Goal: Find contact information: Find contact information

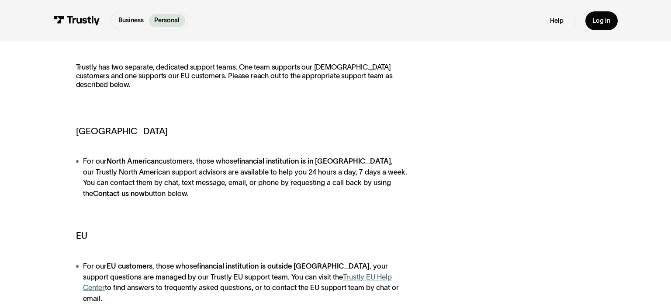
scroll to position [142, 0]
click at [145, 188] on strong "Contact us now" at bounding box center [119, 192] width 52 height 8
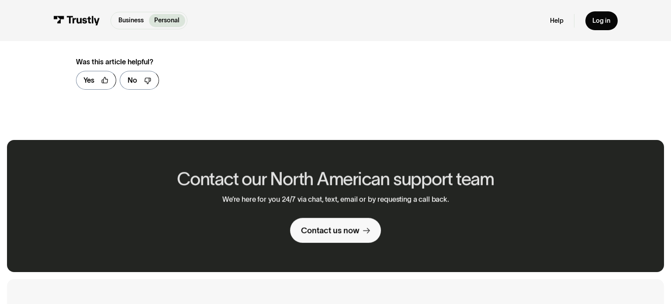
scroll to position [435, 0]
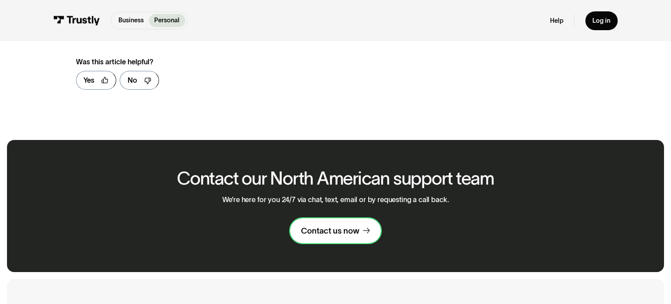
click at [351, 225] on div "Contact us now" at bounding box center [330, 230] width 59 height 10
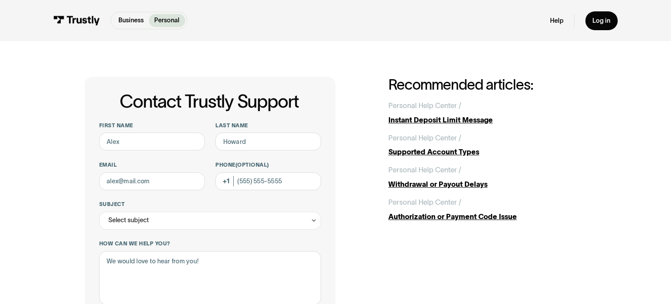
click at [378, 83] on div "Contact Trustly Support First name Last name Email Phone (Optional) Subject Sel…" at bounding box center [336, 282] width 502 height 410
